Goal: Information Seeking & Learning: Learn about a topic

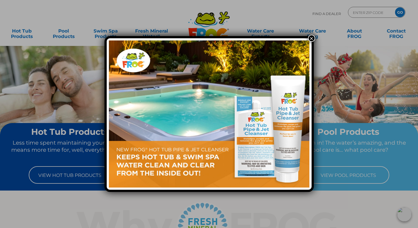
click at [309, 38] on button "×" at bounding box center [311, 38] width 7 height 7
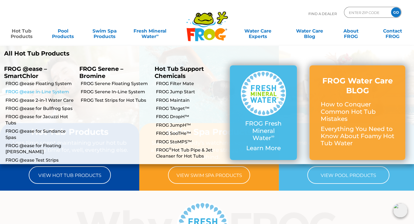
click at [34, 91] on link "FROG @ease In-Line System" at bounding box center [40, 92] width 70 height 6
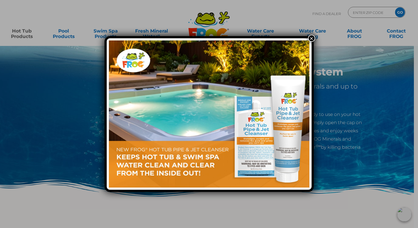
click at [310, 38] on button "×" at bounding box center [311, 38] width 7 height 7
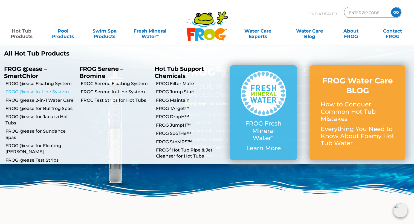
click at [27, 93] on link "FROG @ease In-Line System" at bounding box center [40, 92] width 70 height 6
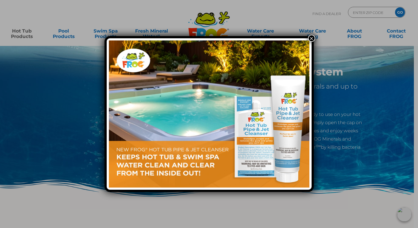
click at [308, 38] on button "×" at bounding box center [311, 38] width 7 height 7
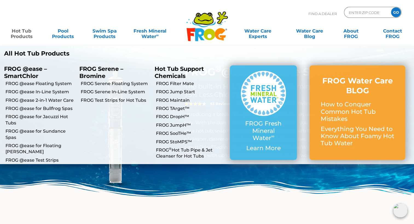
click at [23, 33] on link "Hot Tub Products" at bounding box center [21, 30] width 32 height 11
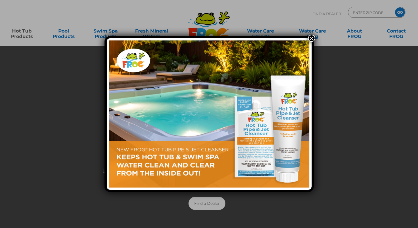
click at [311, 39] on button "×" at bounding box center [311, 38] width 7 height 7
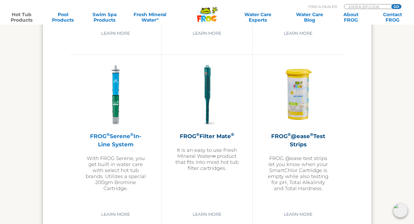
scroll to position [1128, 0]
click at [116, 74] on img at bounding box center [115, 94] width 63 height 63
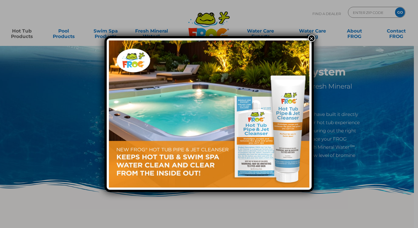
click at [311, 37] on button "×" at bounding box center [311, 38] width 7 height 7
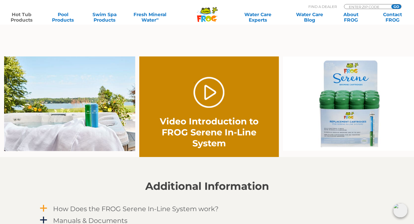
scroll to position [351, 0]
click at [208, 95] on link "." at bounding box center [208, 92] width 31 height 31
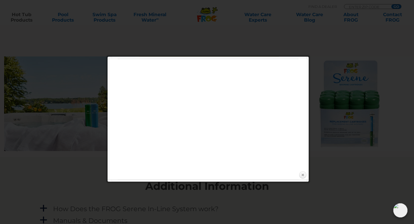
click at [302, 176] on link "Close" at bounding box center [302, 175] width 8 height 8
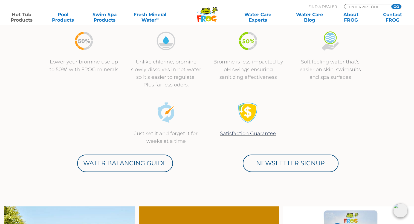
scroll to position [200, 0]
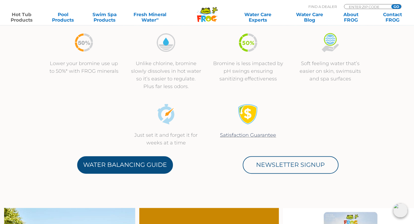
click at [140, 165] on link "Water Balancing Guide" at bounding box center [125, 164] width 96 height 17
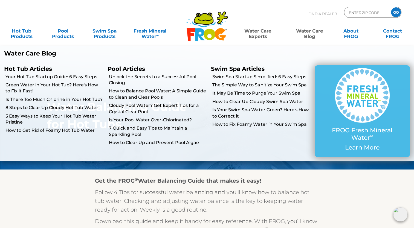
click at [316, 34] on link "Water Care Blog" at bounding box center [309, 30] width 32 height 11
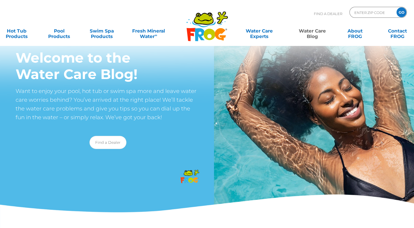
click at [316, 34] on link "Water Care Blog" at bounding box center [312, 30] width 33 height 11
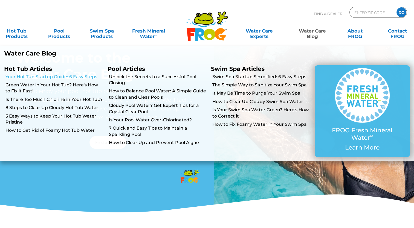
click at [79, 77] on link "Your Hot Tub Startup Guide: 6 Easy Steps" at bounding box center [54, 77] width 98 height 6
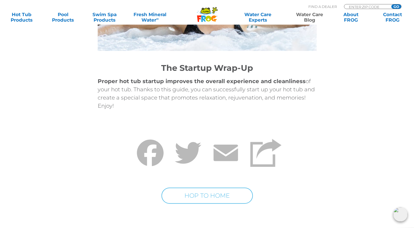
scroll to position [2258, 0]
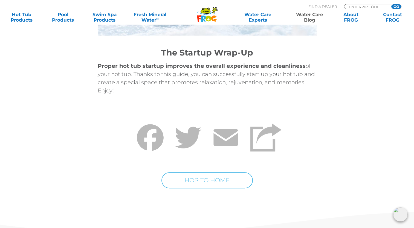
click at [348, 113] on div "The Startup Wrap-Up Proper hot tub startup improves the overall experience and …" at bounding box center [207, 80] width 328 height 72
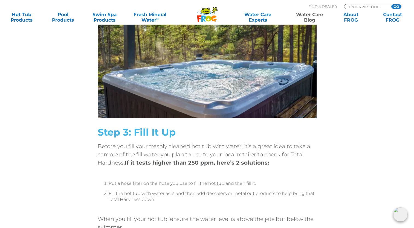
scroll to position [778, 0]
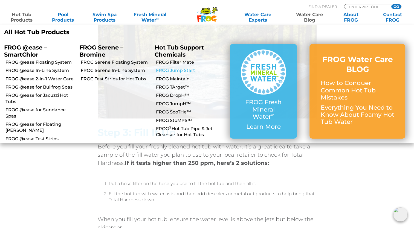
click at [181, 72] on link "FROG Jump Start" at bounding box center [191, 71] width 70 height 6
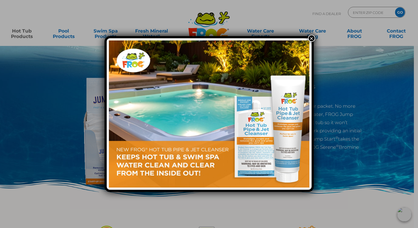
click at [310, 39] on button "×" at bounding box center [311, 38] width 7 height 7
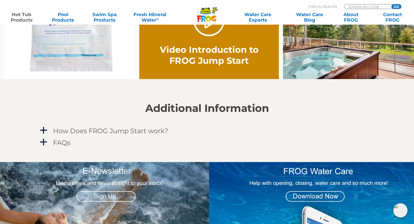
scroll to position [410, 0]
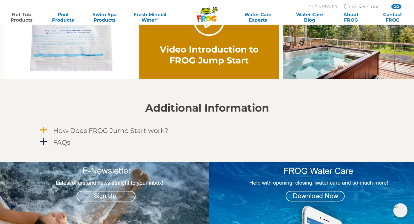
click at [91, 130] on h4 "How Does FROG Jump Start work?" at bounding box center [110, 130] width 115 height 7
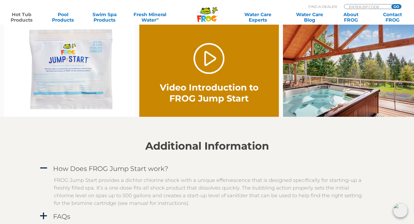
scroll to position [371, 0]
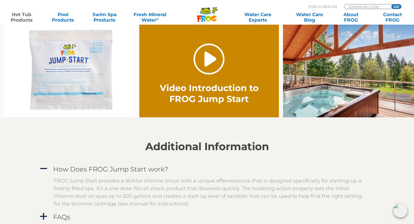
click at [208, 55] on link "." at bounding box center [208, 58] width 31 height 31
